Goal: Communication & Community: Answer question/provide support

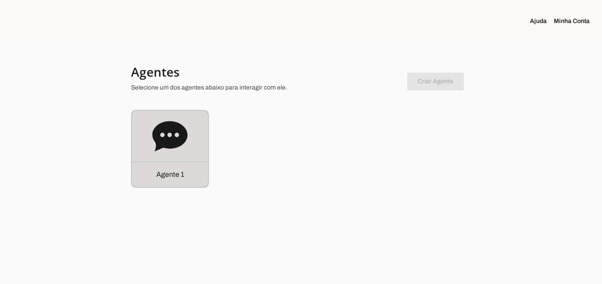
click at [177, 130] on icon at bounding box center [169, 136] width 35 height 30
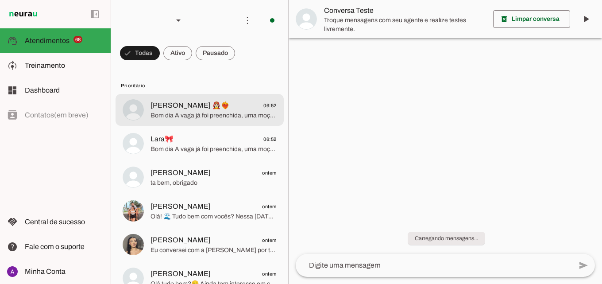
click at [187, 139] on span "Lara🎀 06:52" at bounding box center [214, 139] width 126 height 11
